Goal: Transaction & Acquisition: Purchase product/service

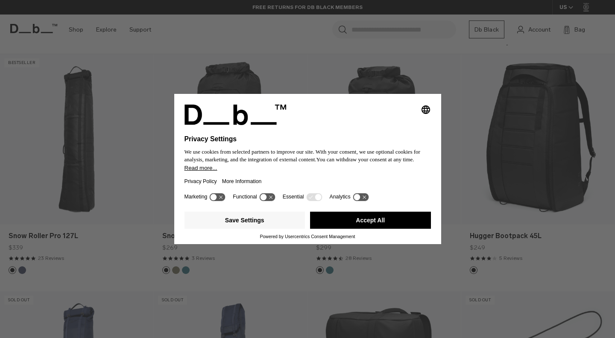
click at [323, 228] on button "Accept All" at bounding box center [370, 220] width 121 height 17
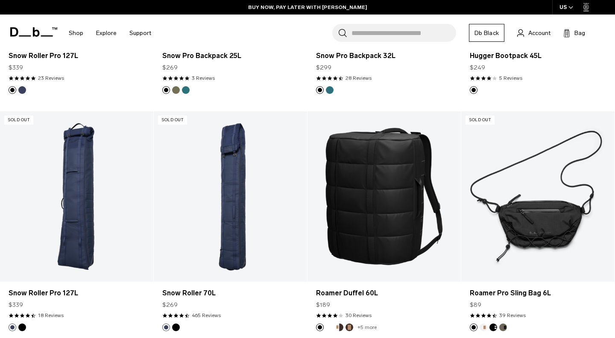
scroll to position [321, 0]
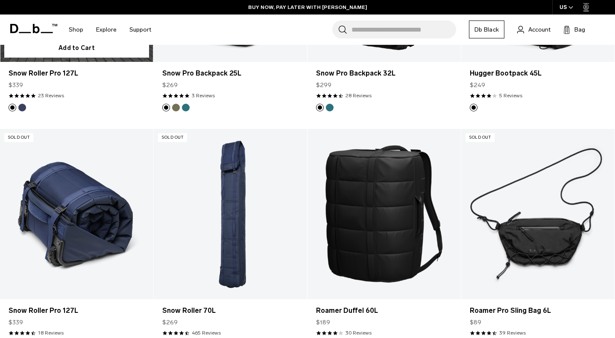
click at [79, 201] on link "Snow Roller Pro 127L" at bounding box center [76, 214] width 153 height 170
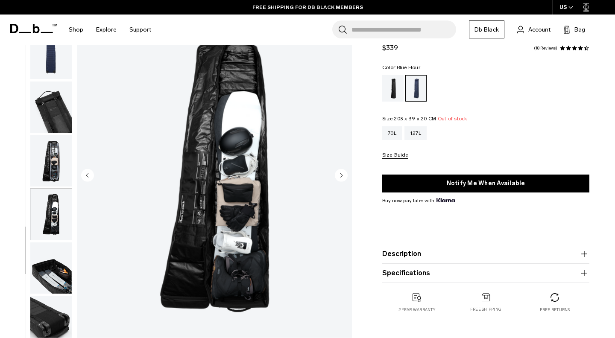
click at [50, 262] on img "button" at bounding box center [50, 267] width 41 height 51
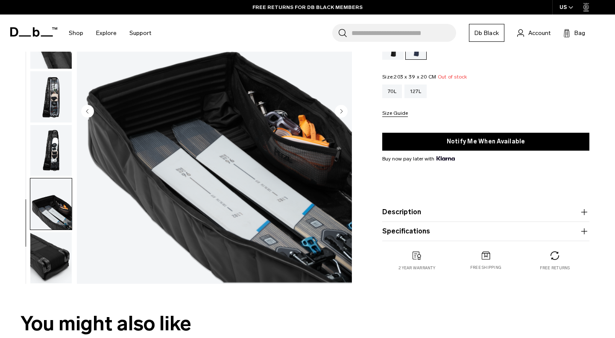
scroll to position [117, 0]
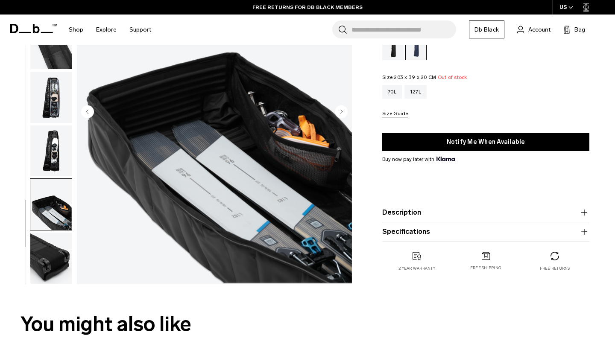
click at [50, 262] on img "button" at bounding box center [50, 258] width 41 height 51
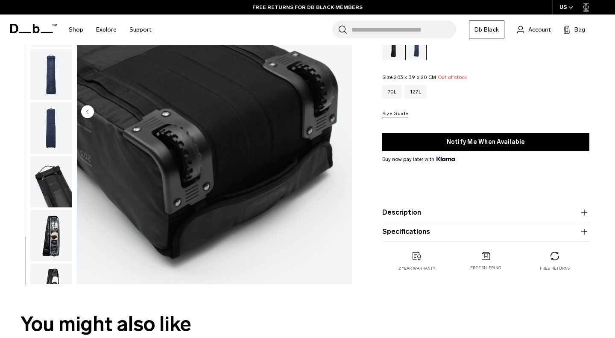
scroll to position [0, 0]
